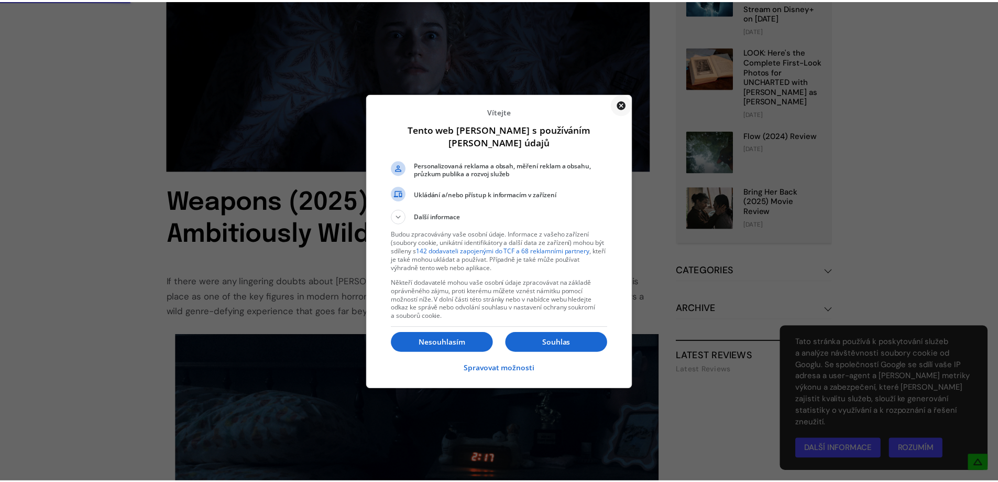
scroll to position [314, 0]
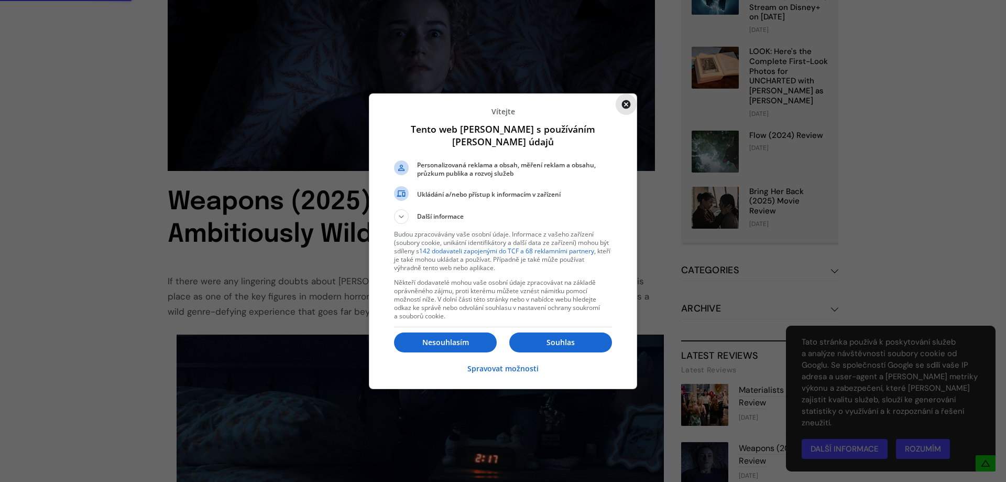
click at [626, 102] on icon "Zavřít" at bounding box center [626, 104] width 9 height 9
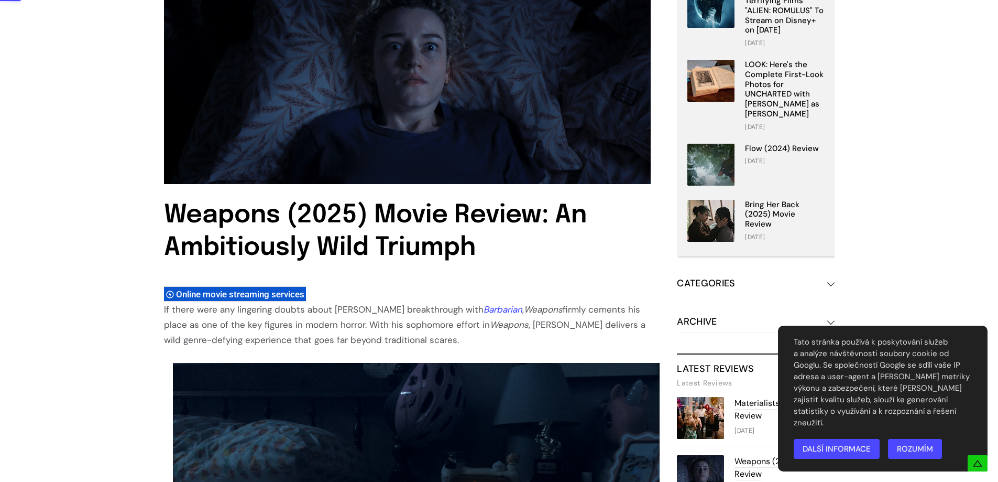
scroll to position [223, 0]
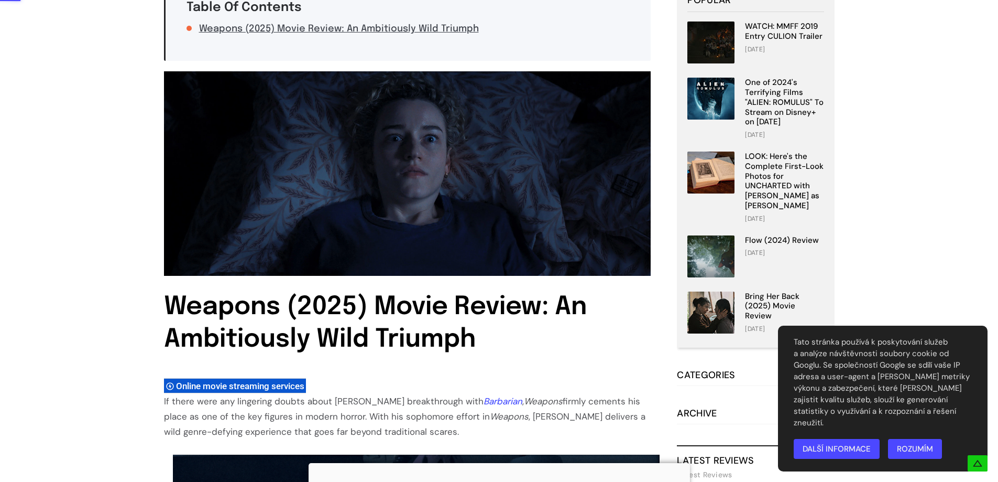
click at [417, 165] on img at bounding box center [407, 173] width 487 height 204
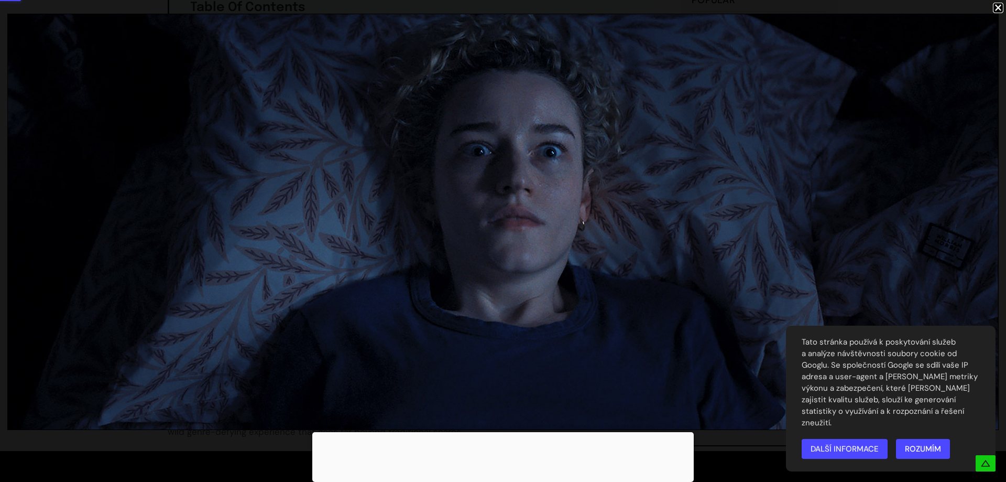
click at [923, 449] on link "Rozumím" at bounding box center [923, 449] width 54 height 20
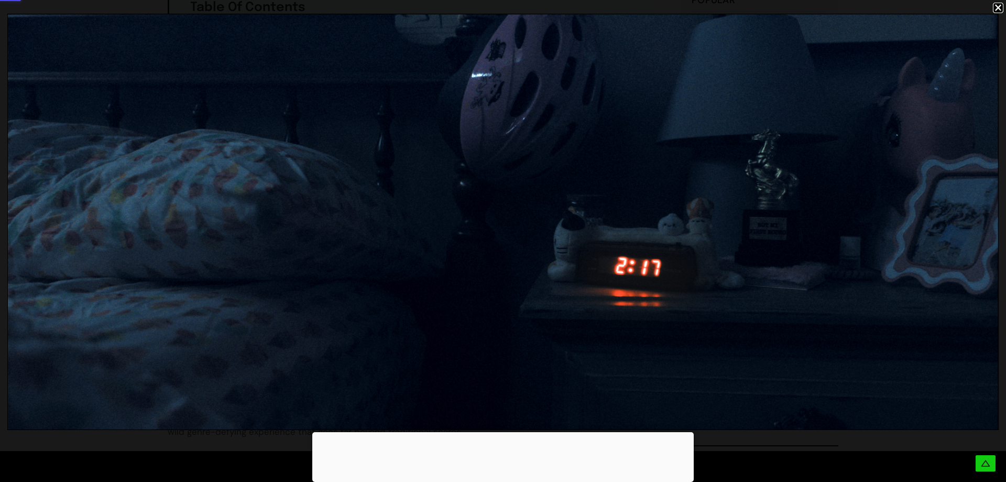
click at [0, 151] on div at bounding box center [503, 222] width 1006 height 444
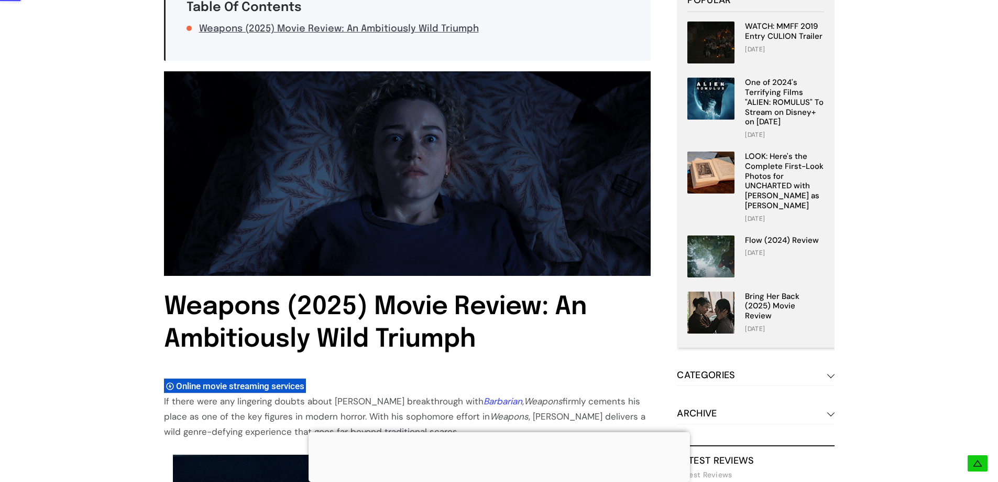
click at [387, 171] on img at bounding box center [407, 173] width 487 height 204
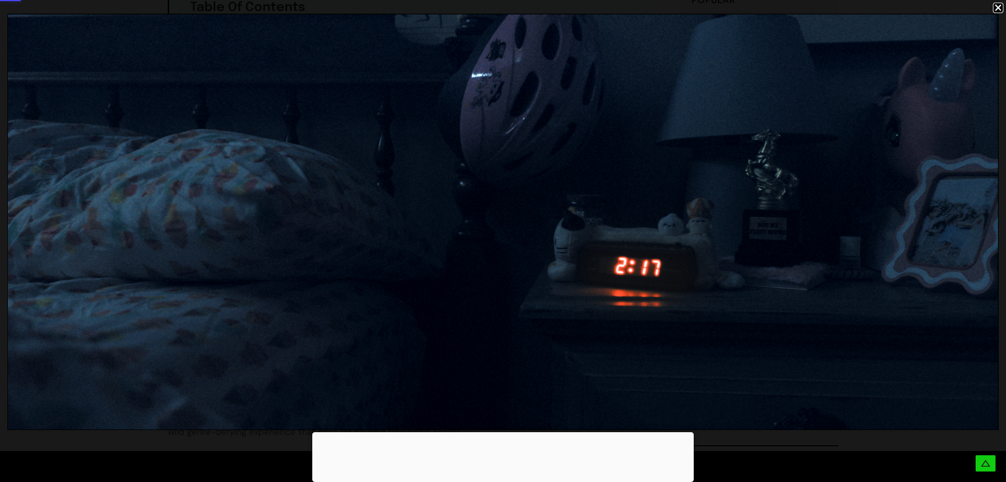
click at [501, 432] on div at bounding box center [502, 432] width 381 height 0
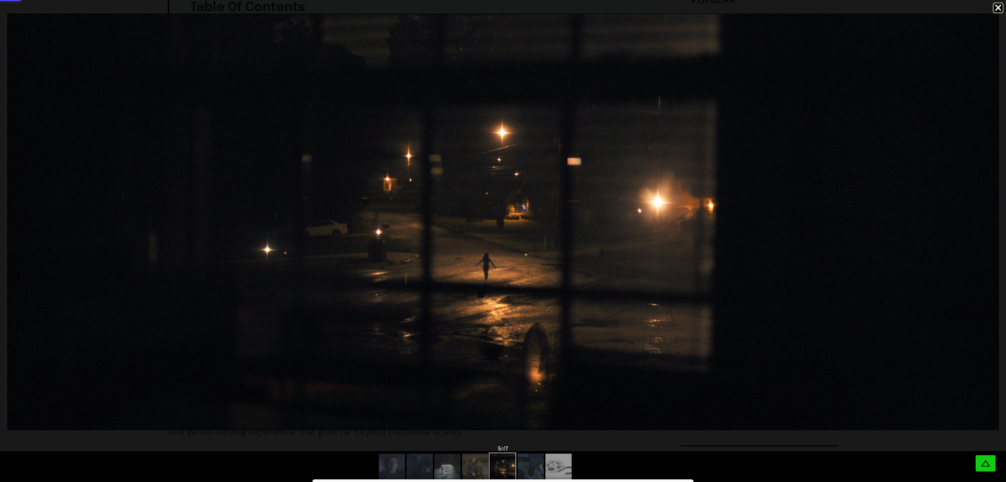
click at [566, 225] on img at bounding box center [503, 221] width 990 height 415
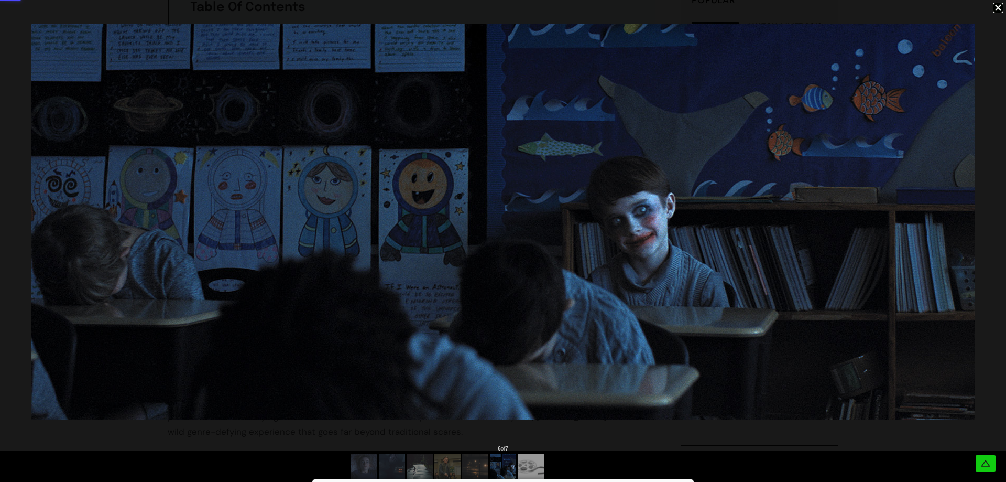
click at [997, 8] on div at bounding box center [998, 8] width 10 height 10
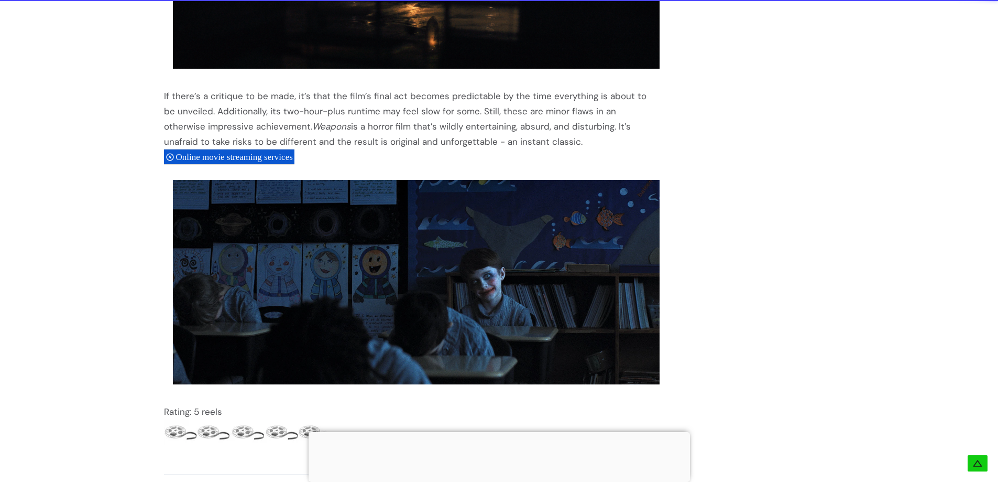
scroll to position [2004, 0]
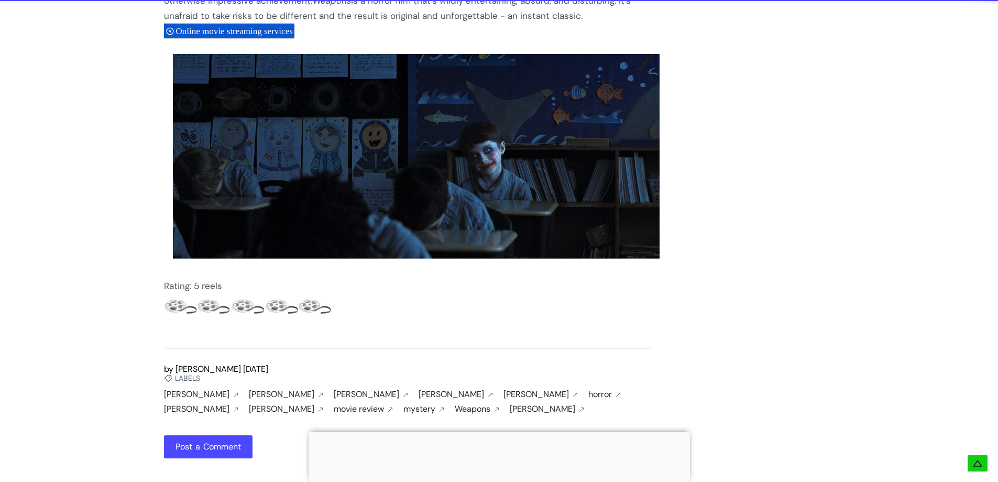
click at [441, 130] on img at bounding box center [416, 156] width 487 height 204
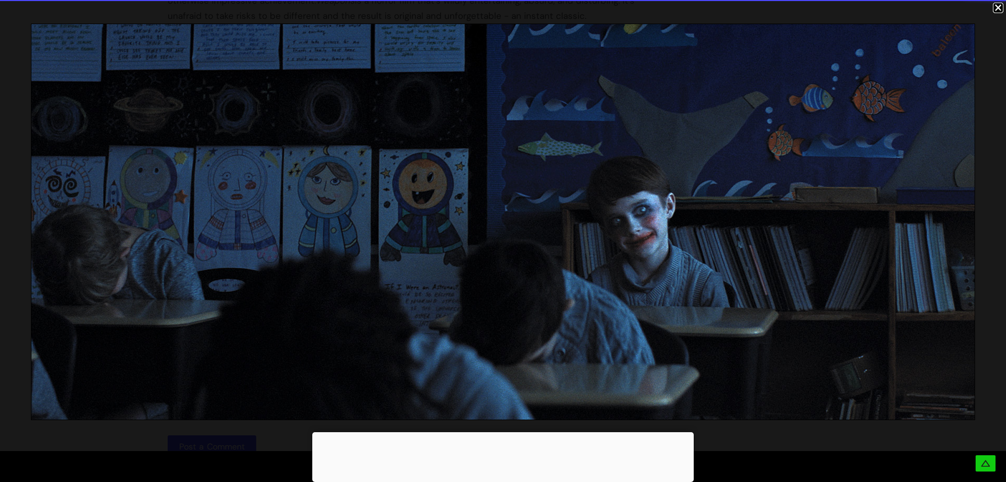
click at [997, 6] on div at bounding box center [998, 8] width 10 height 10
